Goal: Information Seeking & Learning: Learn about a topic

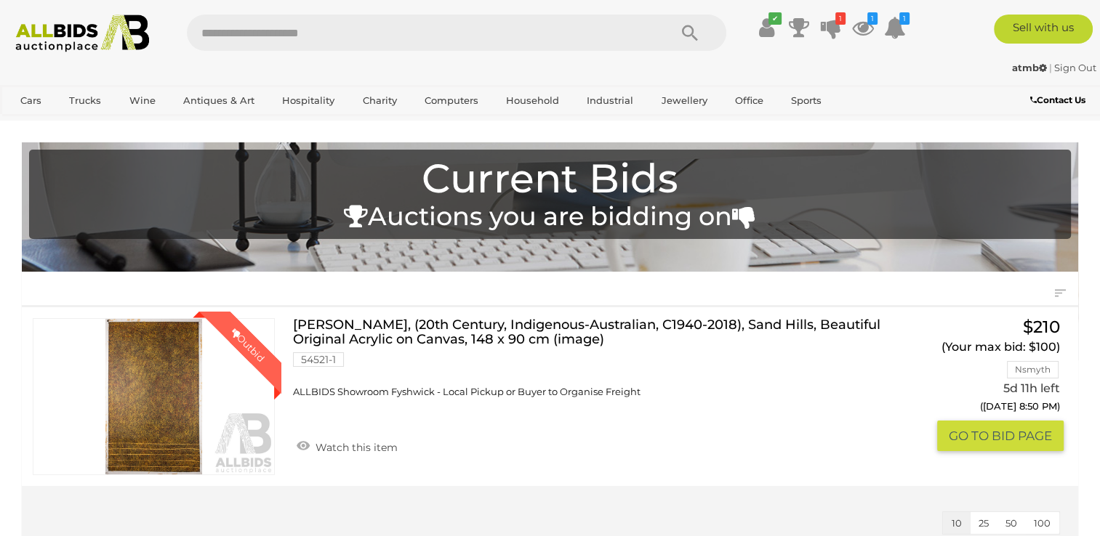
click at [442, 339] on link "[PERSON_NAME], (20th Century, Indigenous-Australian, C1940-2018), Sand Hills, B…" at bounding box center [597, 358] width 587 height 80
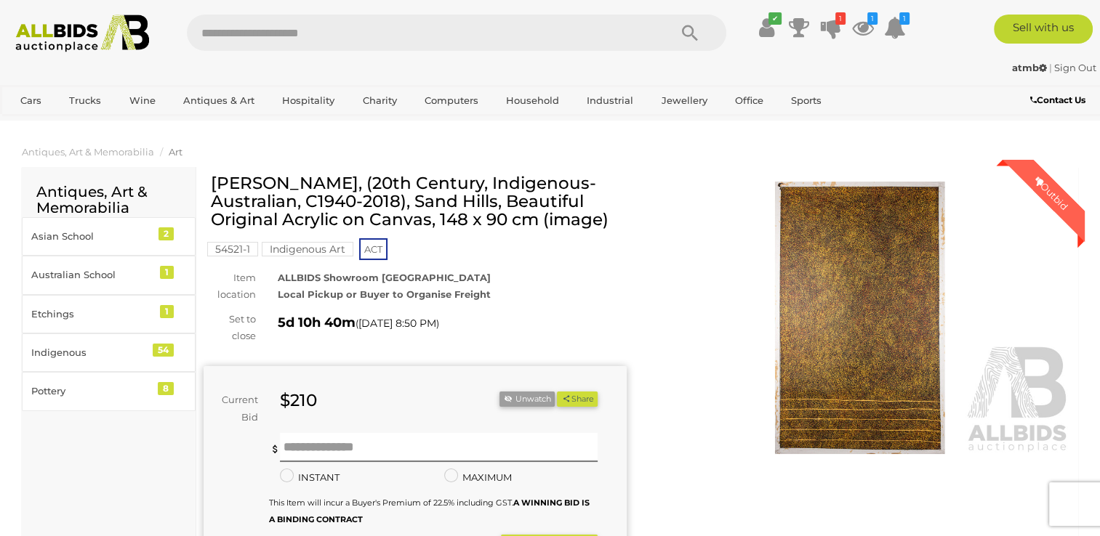
click at [171, 158] on span "Art" at bounding box center [176, 152] width 14 height 12
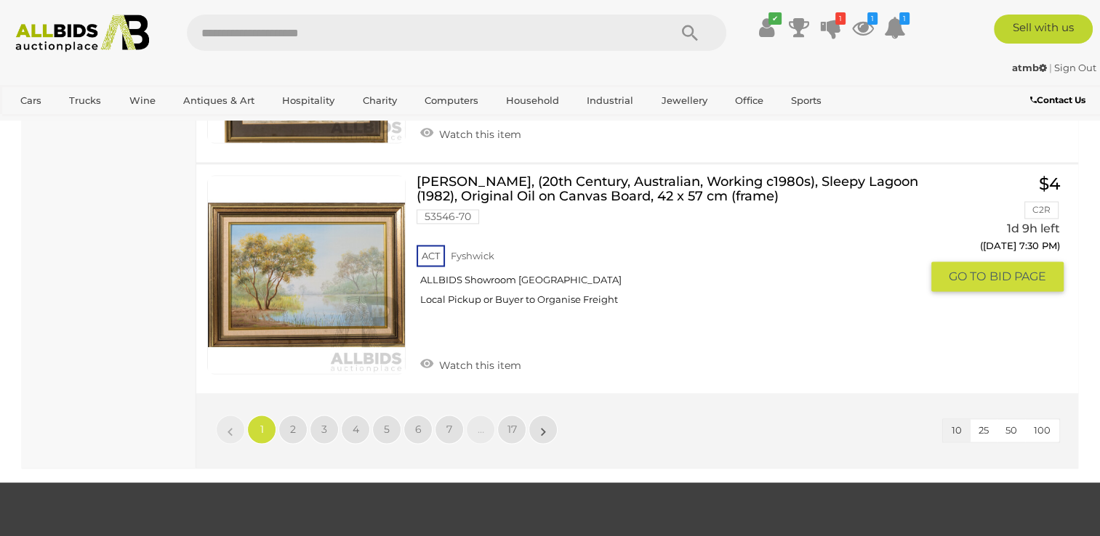
scroll to position [2268, 0]
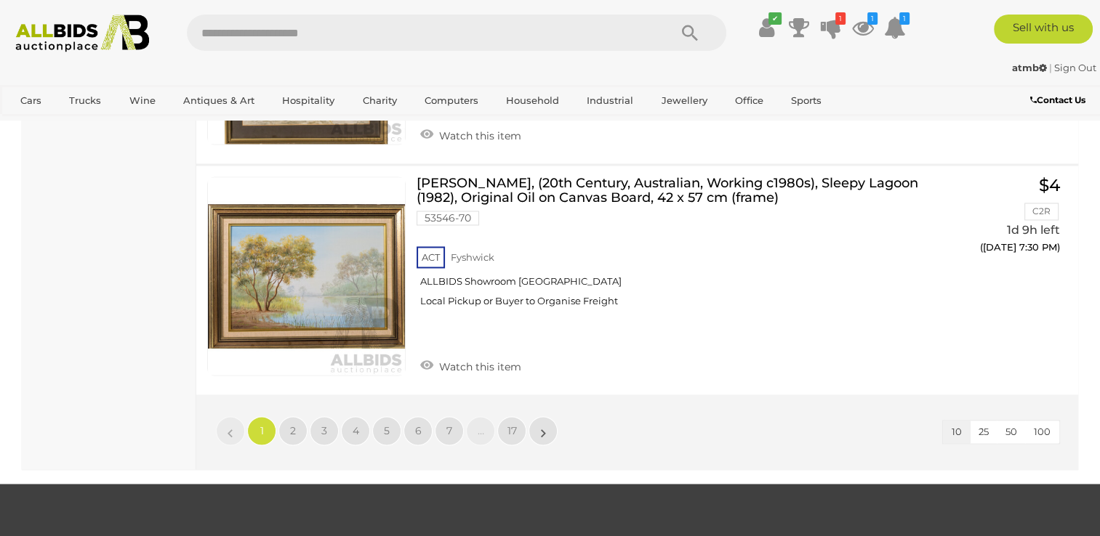
click at [1049, 426] on span "100" at bounding box center [1042, 432] width 17 height 12
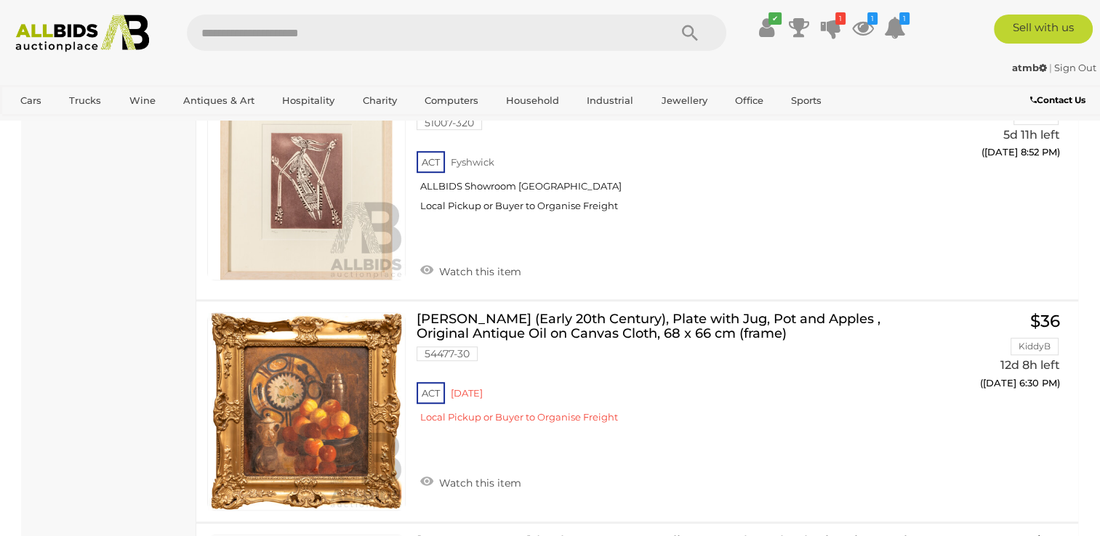
scroll to position [23289, 0]
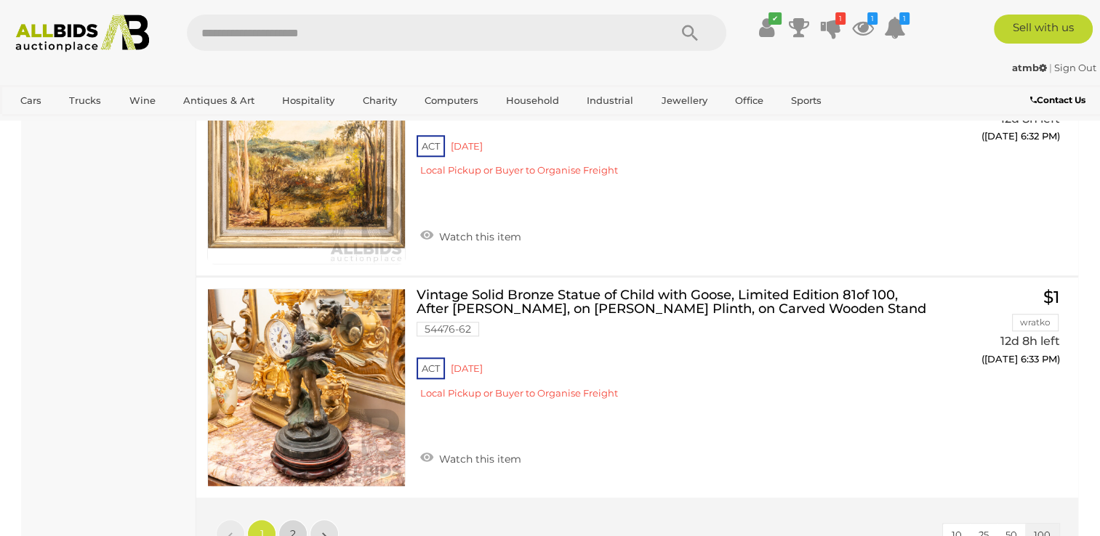
click at [294, 528] on span "2" at bounding box center [293, 534] width 6 height 13
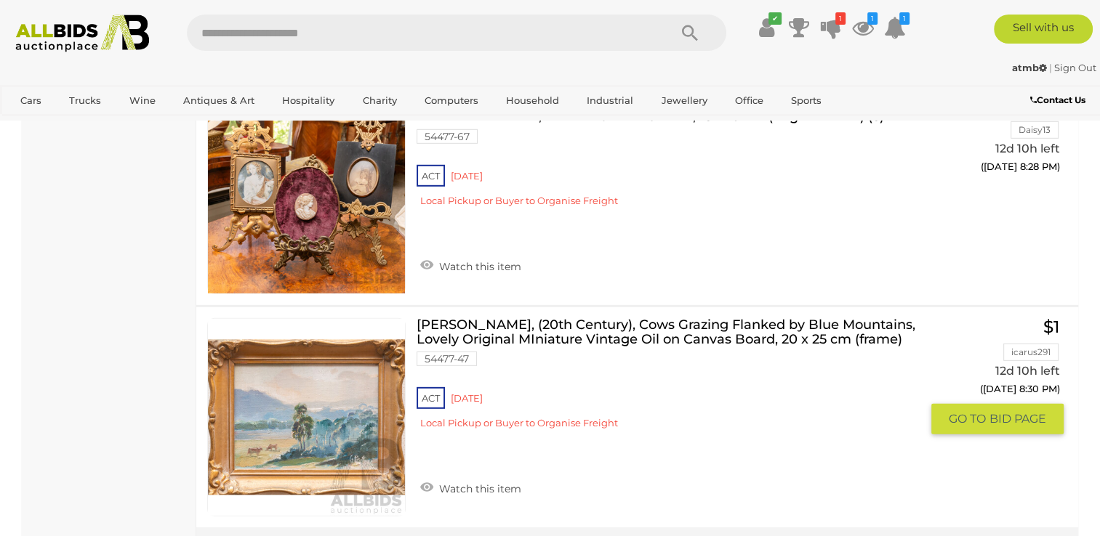
scroll to position [15195, 0]
